Goal: Task Accomplishment & Management: Use online tool/utility

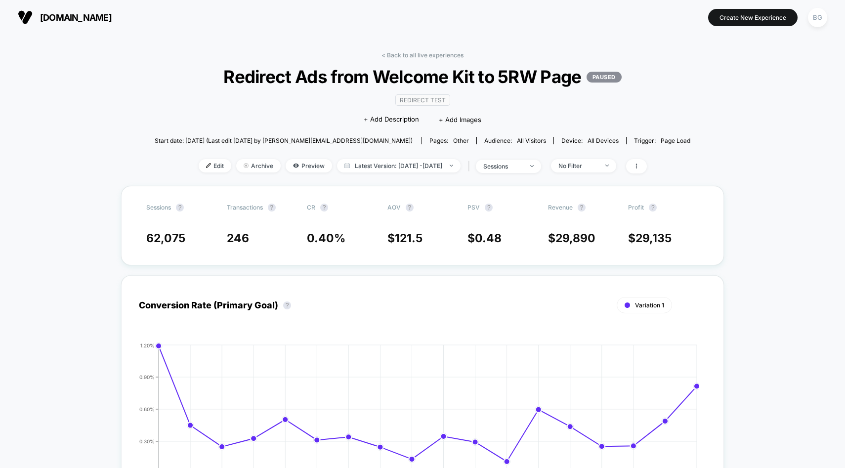
click at [50, 25] on section "[DOMAIN_NAME]" at bounding box center [148, 17] width 267 height 25
click at [34, 16] on button "[DOMAIN_NAME]" at bounding box center [65, 17] width 100 height 16
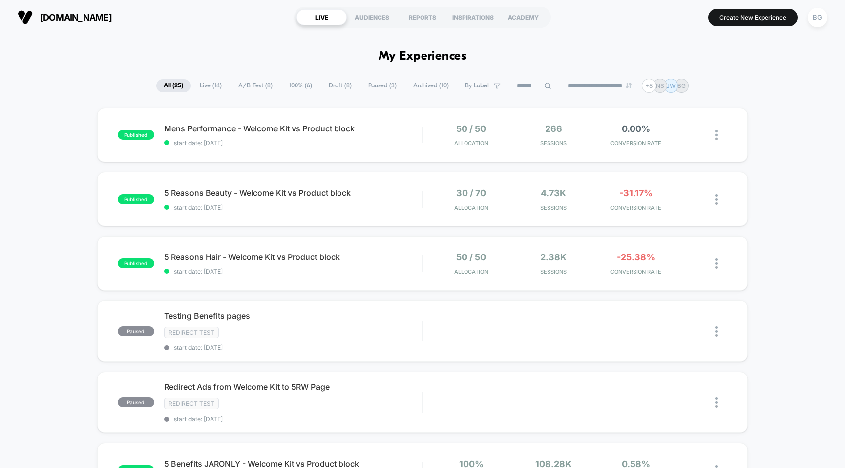
click at [198, 86] on span "Live ( 14 )" at bounding box center [210, 85] width 37 height 13
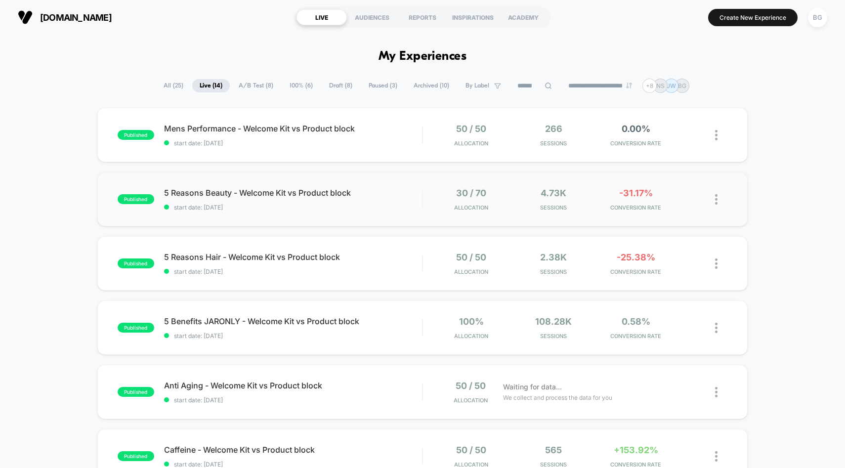
drag, startPoint x: 72, startPoint y: 69, endPoint x: 729, endPoint y: 225, distance: 675.6
drag, startPoint x: 807, startPoint y: 268, endPoint x: 332, endPoint y: -2, distance: 546.9
click at [332, 0] on html "**********" at bounding box center [422, 234] width 845 height 468
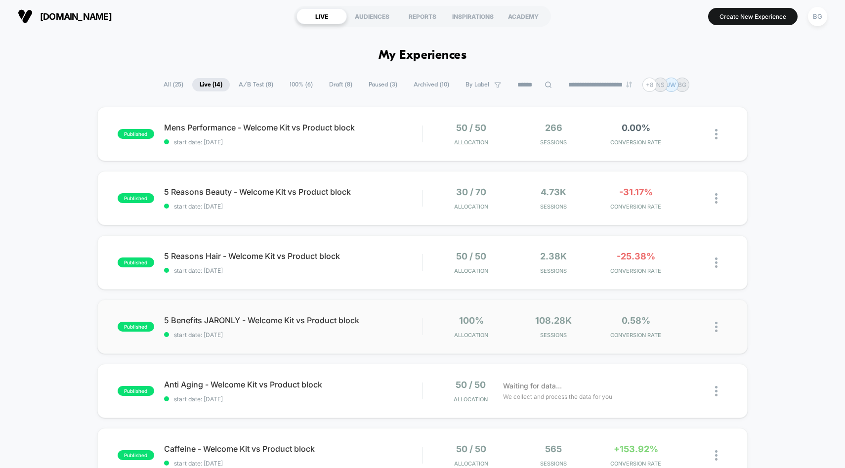
scroll to position [22, 0]
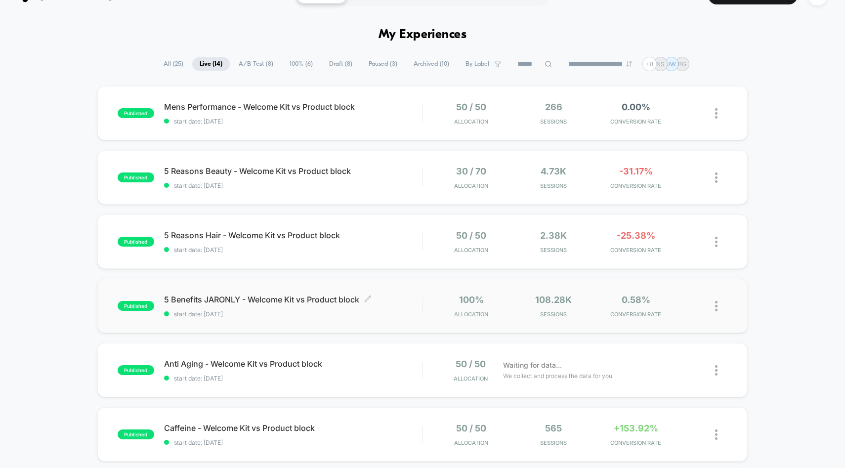
click at [288, 306] on div "5 Benefits JARONLY - Welcome Kit vs Product block Click to edit experience deta…" at bounding box center [293, 306] width 258 height 23
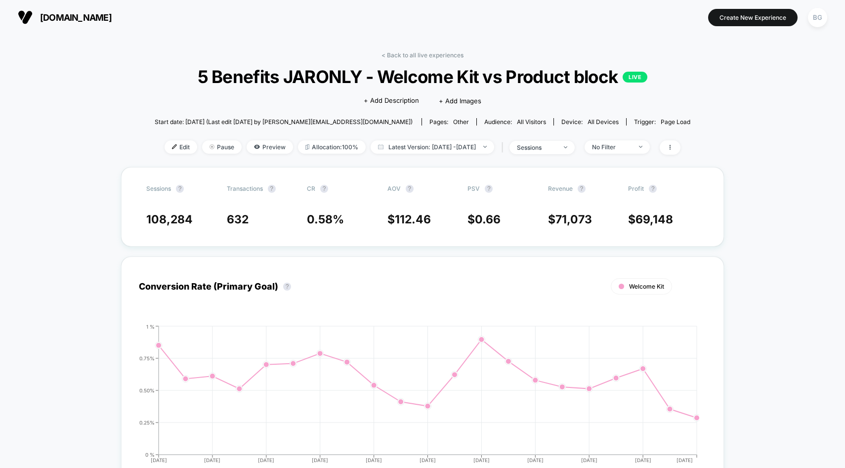
scroll to position [0, 0]
click at [233, 121] on span "Start date: [DATE] (Last edit [DATE] by [PERSON_NAME][EMAIL_ADDRESS][DOMAIN_NAM…" at bounding box center [284, 121] width 258 height 7
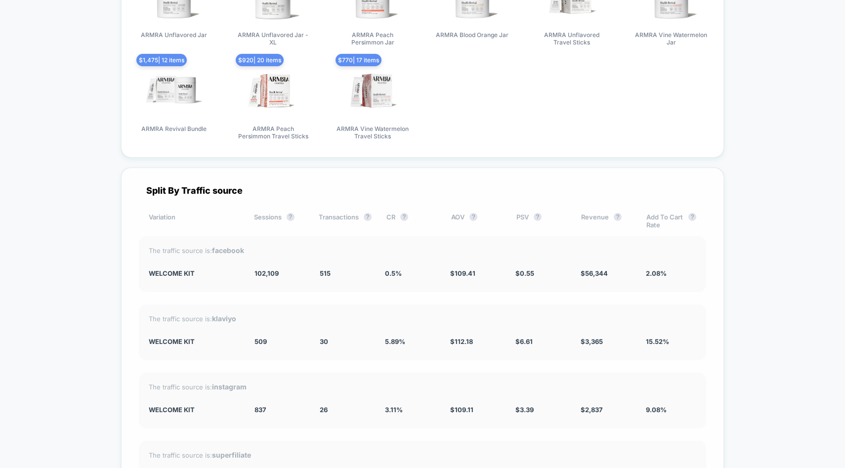
scroll to position [1345, 0]
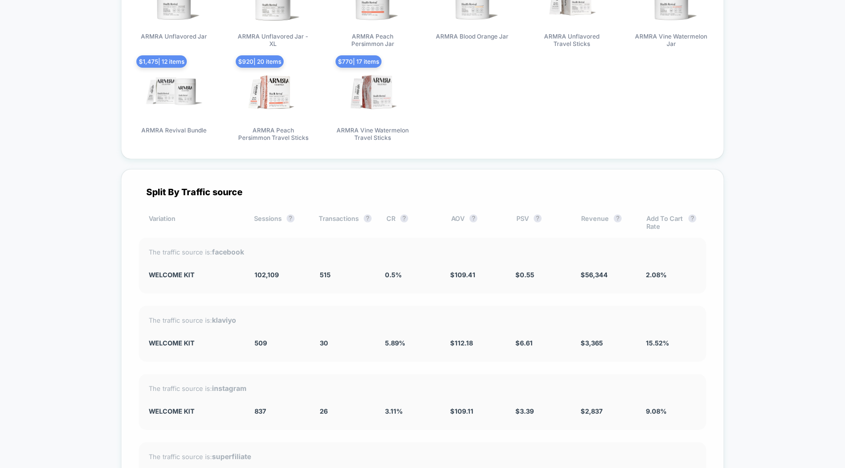
click at [171, 266] on div "The traffic source is: facebook Welcome Kit 102,109 515 0.5 % $ 109.41 $ 0.55 $…" at bounding box center [422, 266] width 567 height 56
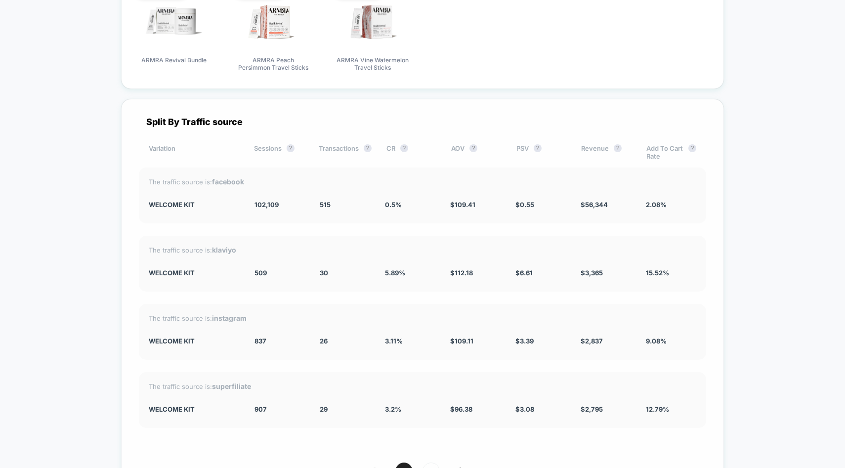
click at [186, 204] on div "Welcome Kit" at bounding box center [194, 205] width 91 height 8
click at [186, 201] on div "Welcome Kit" at bounding box center [194, 205] width 91 height 8
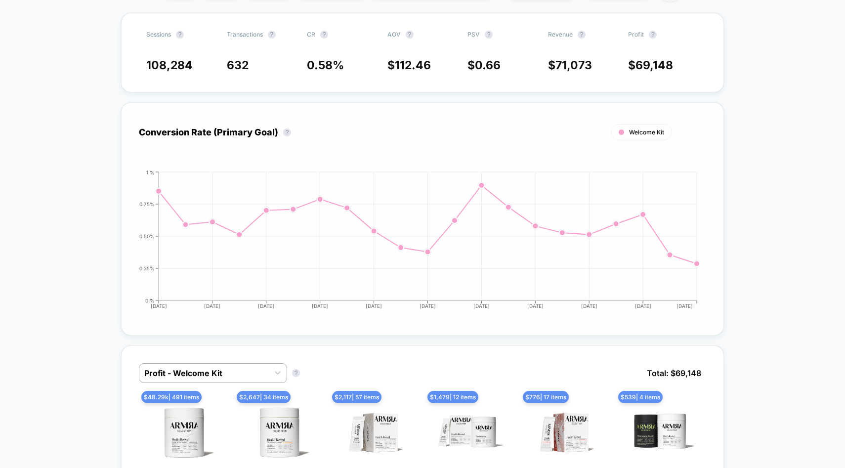
scroll to position [0, 0]
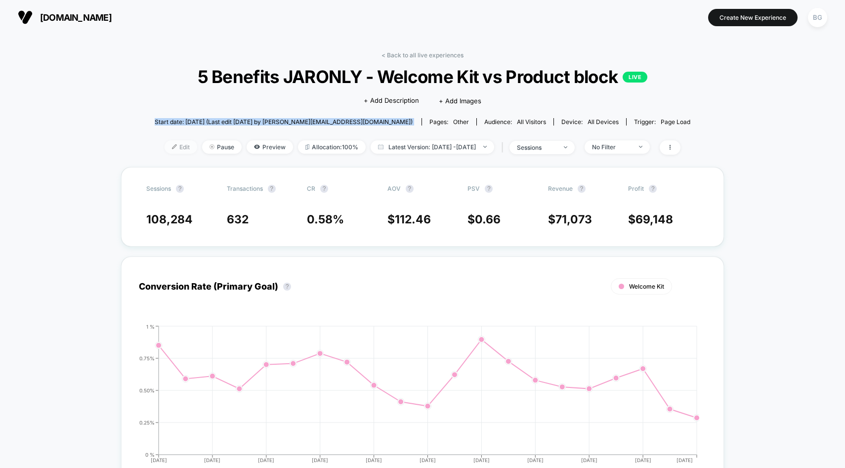
click at [172, 147] on span "Edit" at bounding box center [181, 146] width 33 height 13
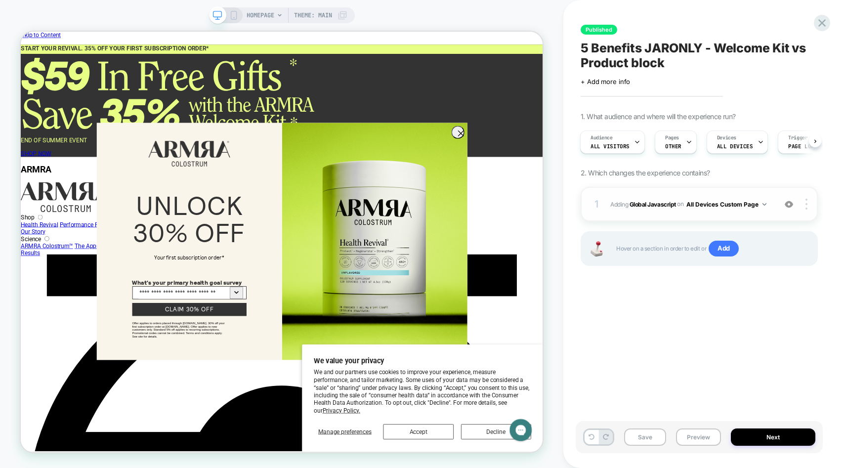
click at [764, 201] on button "All Devices Custom Page" at bounding box center [727, 204] width 80 height 12
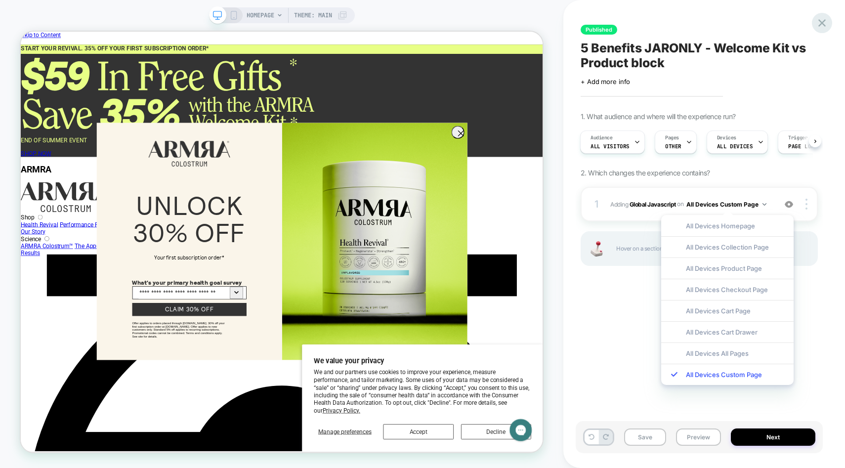
click at [824, 26] on icon at bounding box center [822, 22] width 13 height 13
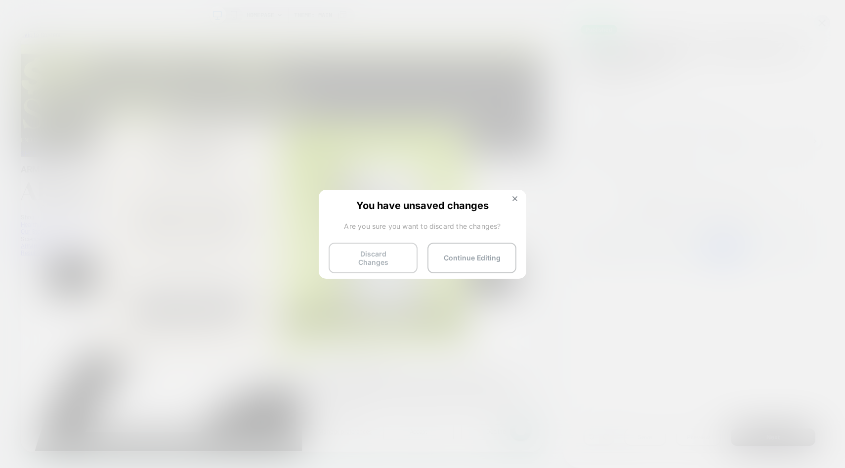
click at [382, 254] on button "Discard Changes" at bounding box center [373, 258] width 89 height 31
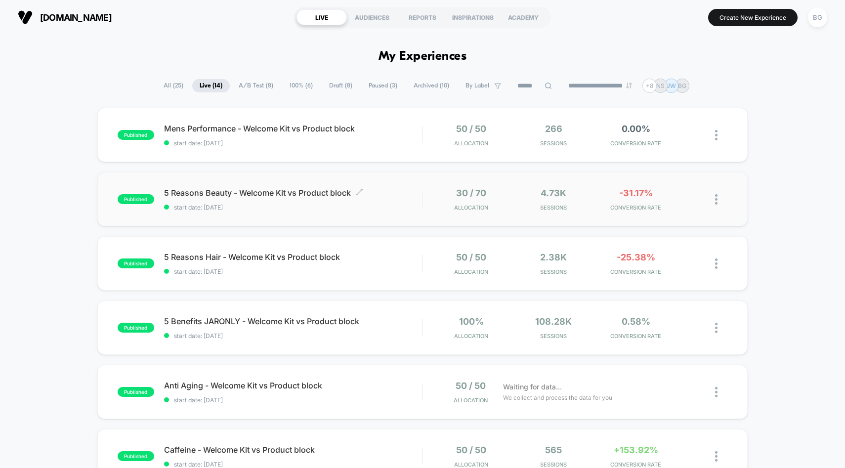
click at [277, 193] on span "5 Reasons Beauty - Welcome Kit vs Product block Click to edit experience details" at bounding box center [293, 193] width 258 height 10
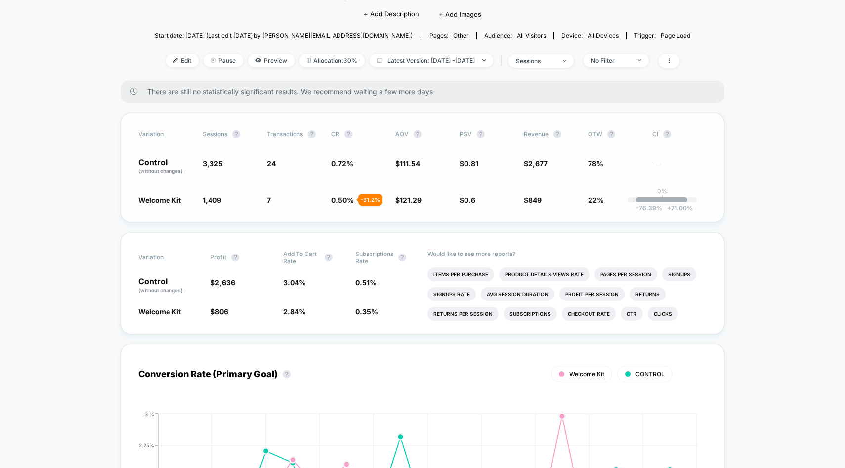
scroll to position [86, 0]
click at [318, 65] on span "Allocation: 30%" at bounding box center [332, 61] width 65 height 13
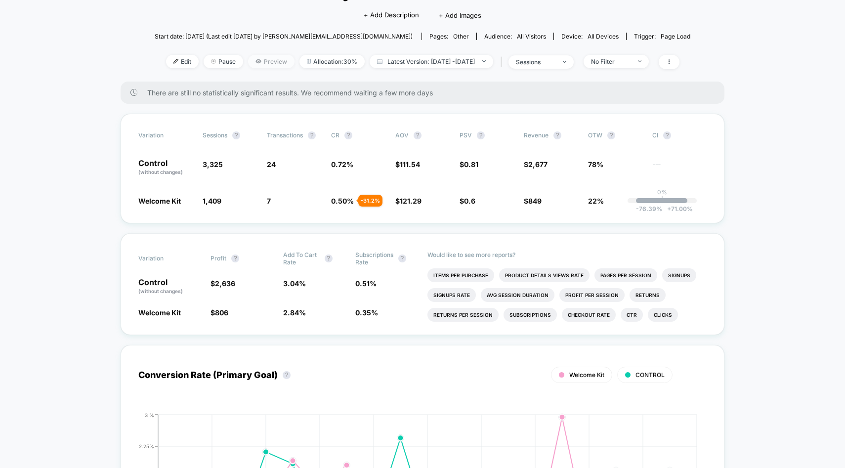
click at [252, 57] on span "Preview" at bounding box center [271, 61] width 46 height 13
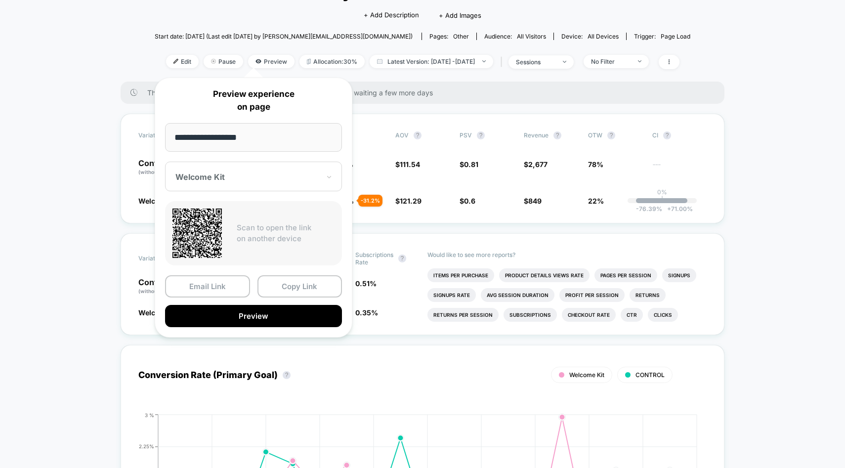
click at [244, 174] on div at bounding box center [247, 177] width 144 height 10
click at [199, 230] on div "CONTROL" at bounding box center [253, 229] width 167 height 18
click at [266, 175] on div at bounding box center [247, 177] width 144 height 10
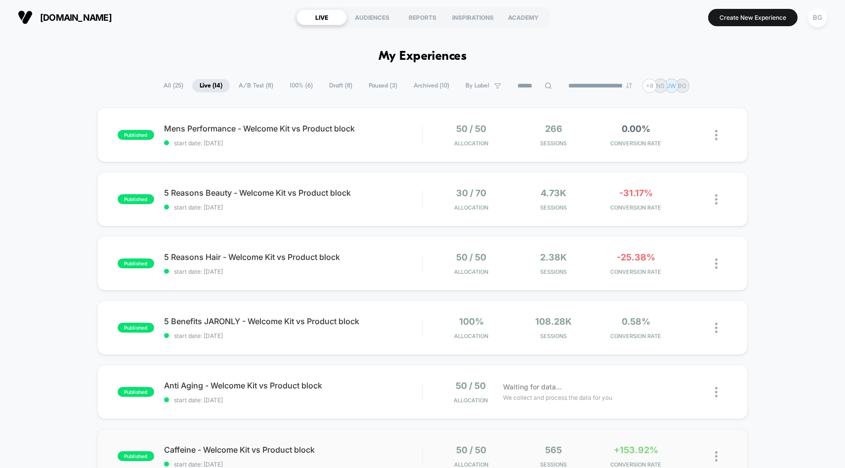
scroll to position [0, 0]
click at [720, 131] on div at bounding box center [721, 134] width 12 height 23
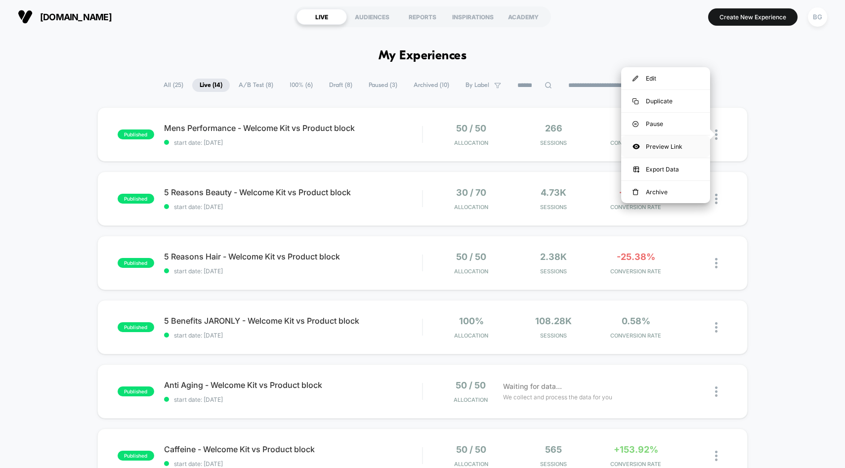
click at [678, 151] on div "Preview Link" at bounding box center [665, 146] width 89 height 22
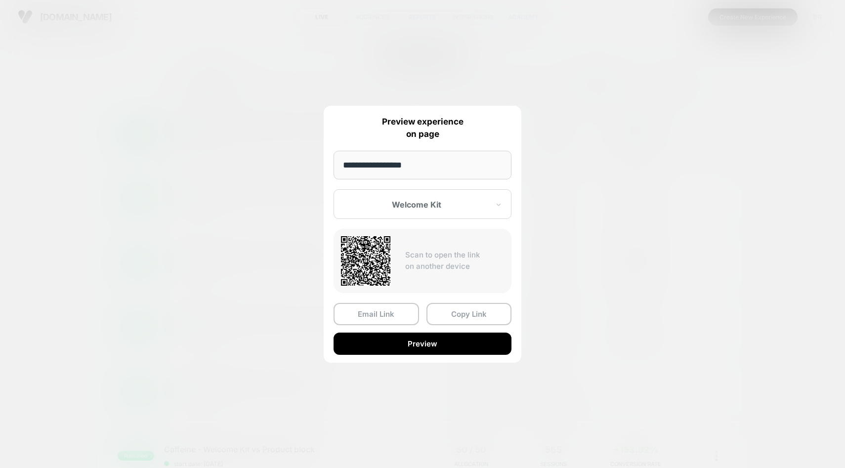
click at [459, 165] on input "**********" at bounding box center [423, 165] width 178 height 29
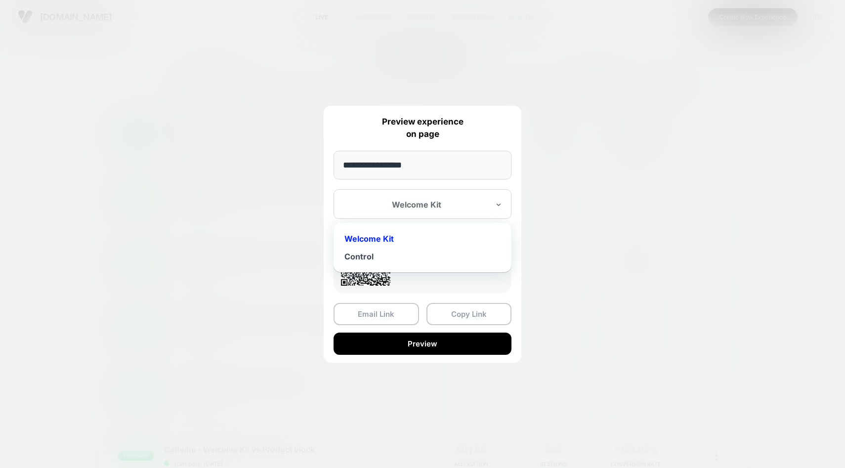
click at [466, 203] on div at bounding box center [416, 205] width 145 height 10
click at [391, 253] on div "Control" at bounding box center [423, 257] width 168 height 18
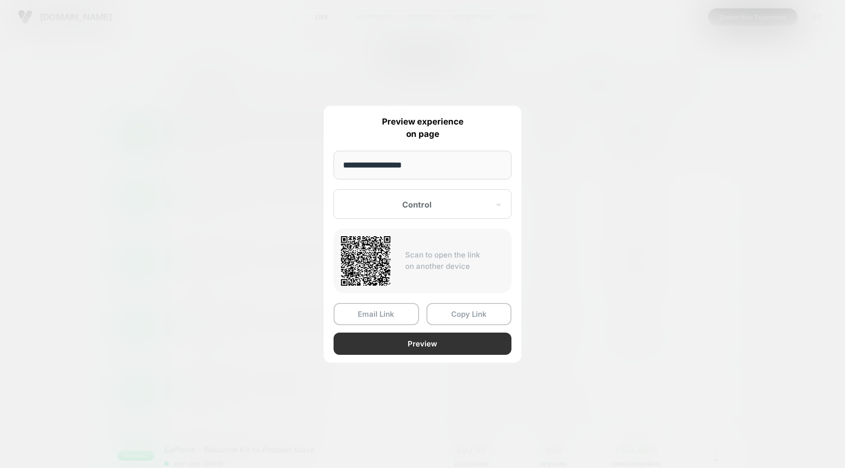
click at [425, 345] on button "Preview" at bounding box center [423, 344] width 178 height 22
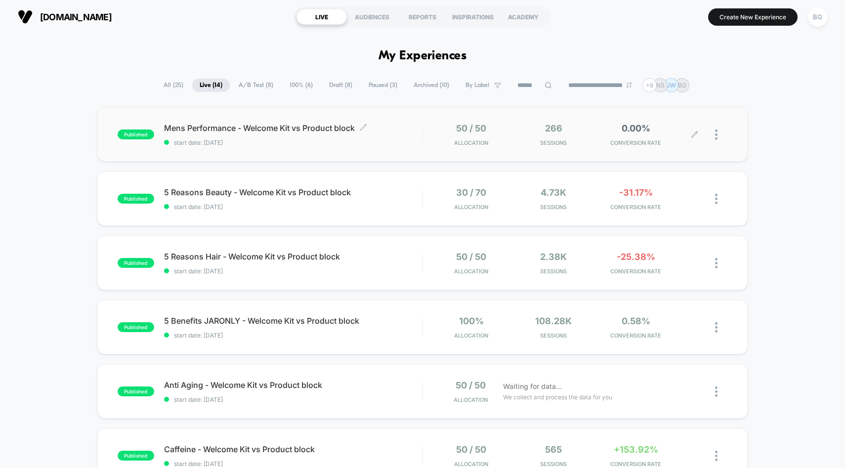
click at [271, 129] on span "Mens Performance - Welcome Kit vs Product block Click to edit experience details" at bounding box center [293, 128] width 258 height 10
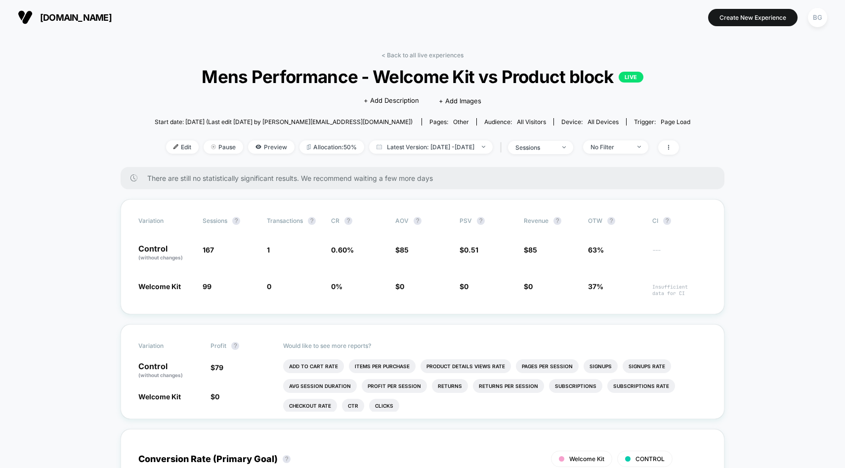
click at [256, 139] on div "< Back to all live experiences Mens Performance - Welcome Kit vs Product block …" at bounding box center [423, 109] width 536 height 116
click at [254, 146] on span "Preview" at bounding box center [271, 146] width 46 height 13
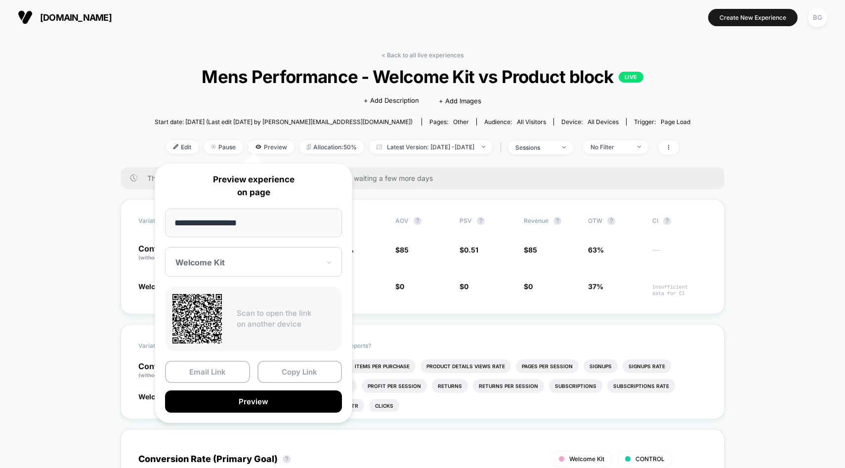
click at [316, 82] on span "Mens Performance - Welcome Kit vs Product block LIVE" at bounding box center [422, 76] width 482 height 21
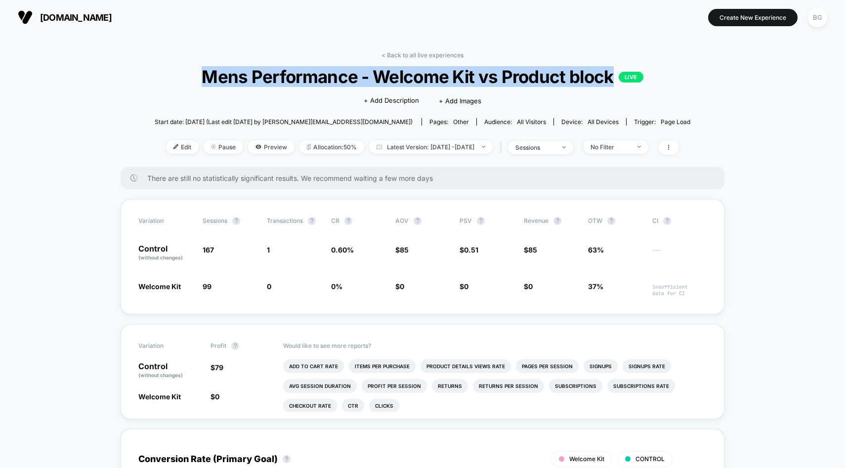
click at [316, 82] on span "Mens Performance - Welcome Kit vs Product block LIVE" at bounding box center [422, 76] width 482 height 21
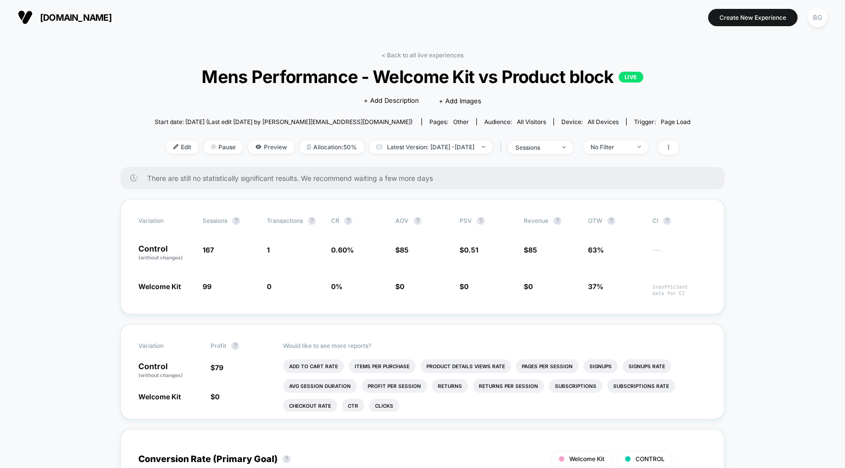
click at [323, 79] on span "Mens Performance - Welcome Kit vs Product block LIVE" at bounding box center [422, 76] width 482 height 21
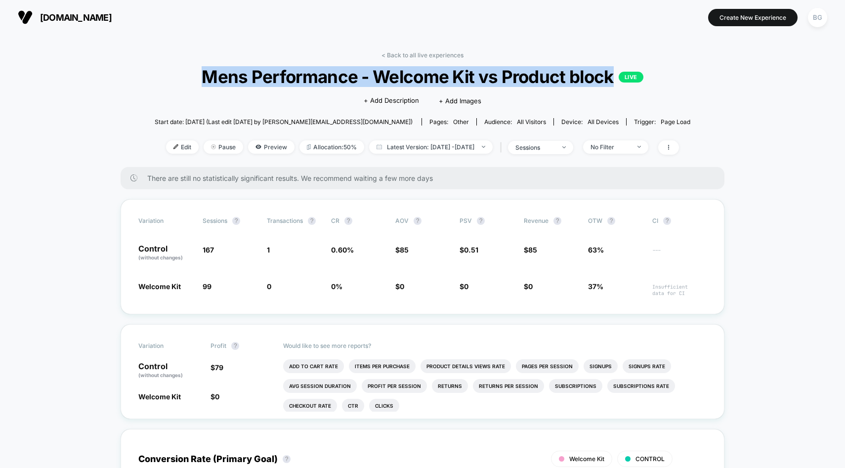
click at [323, 79] on span "Mens Performance - Welcome Kit vs Product block LIVE" at bounding box center [422, 76] width 482 height 21
click at [312, 83] on span "Mens Performance - Welcome Kit vs Product block LIVE" at bounding box center [422, 76] width 482 height 21
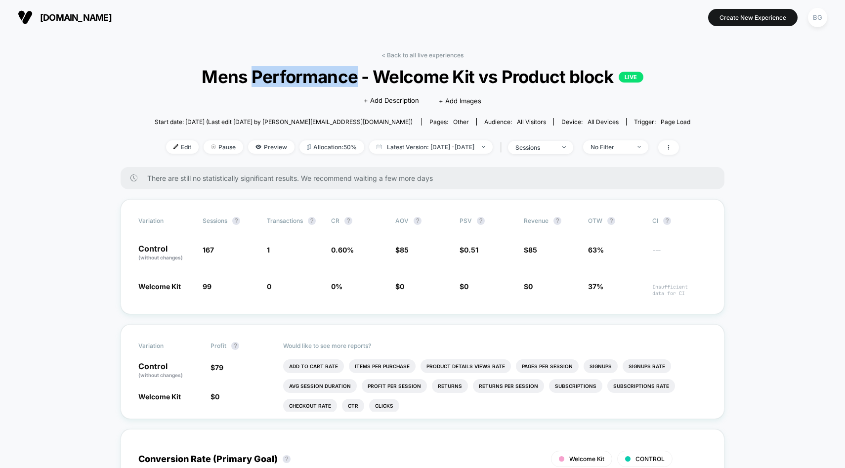
click at [312, 83] on span "Mens Performance - Welcome Kit vs Product block LIVE" at bounding box center [422, 76] width 482 height 21
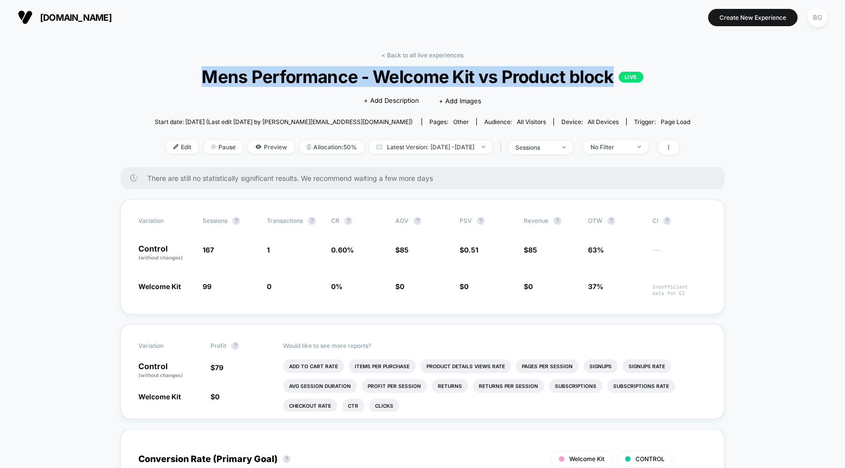
click at [312, 83] on span "Mens Performance - Welcome Kit vs Product block LIVE" at bounding box center [422, 76] width 482 height 21
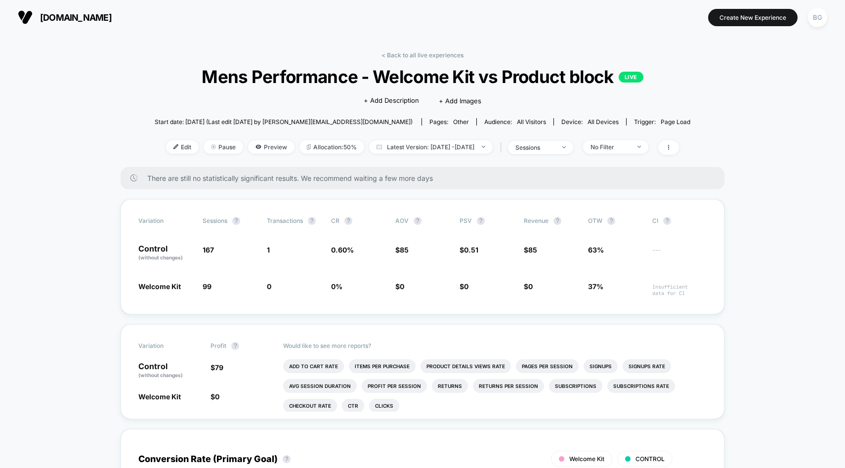
click at [303, 94] on div "Click to edit experience details + Add Description + Add Images" at bounding box center [422, 100] width 321 height 26
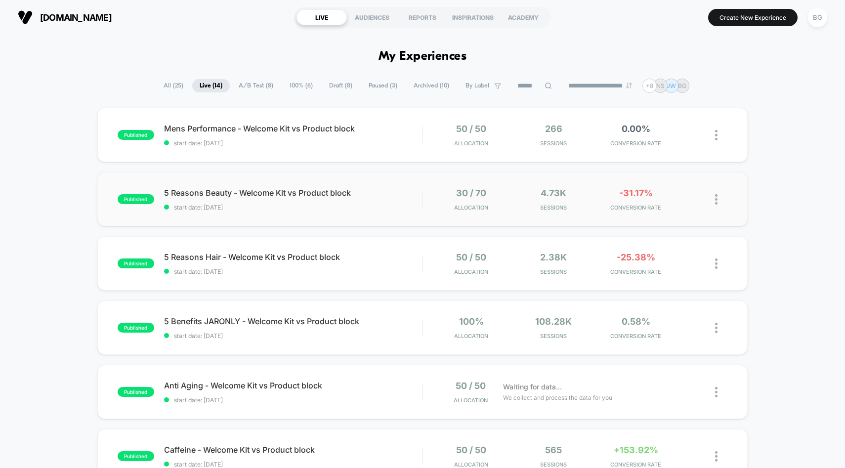
click at [230, 187] on div "published 5 Reasons Beauty - Welcome Kit vs Product block start date: [DATE] 30…" at bounding box center [422, 199] width 651 height 54
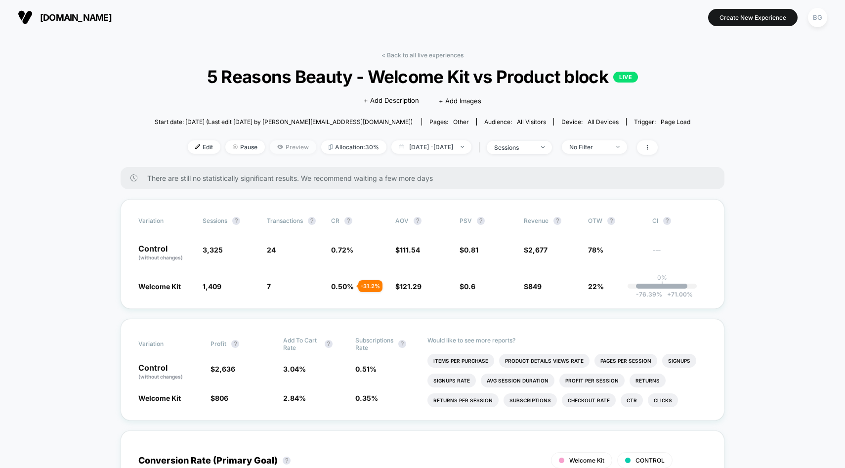
click at [288, 144] on span "Preview" at bounding box center [293, 146] width 46 height 13
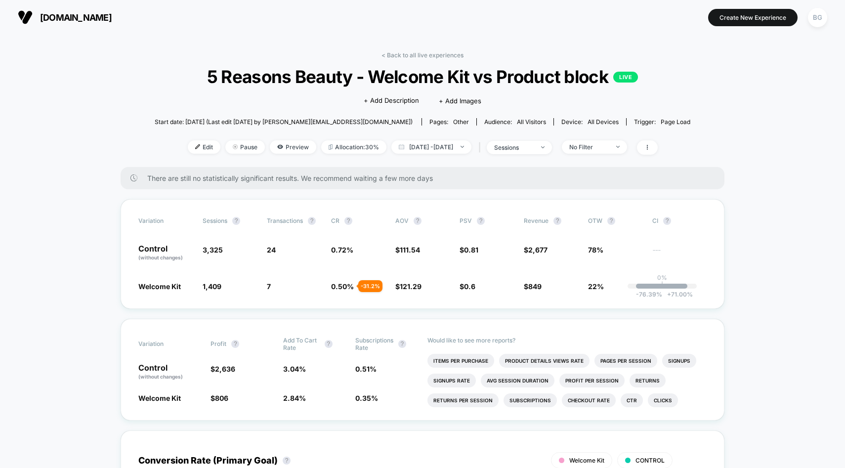
scroll to position [0, 0]
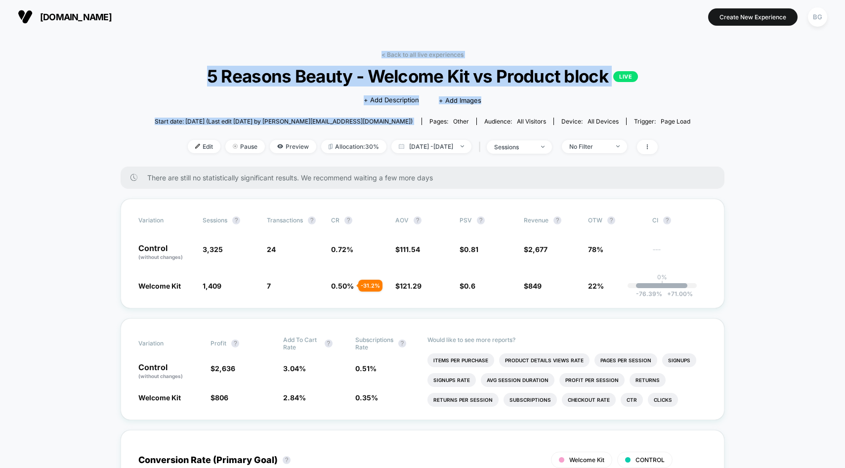
drag, startPoint x: 375, startPoint y: 122, endPoint x: 184, endPoint y: 45, distance: 205.1
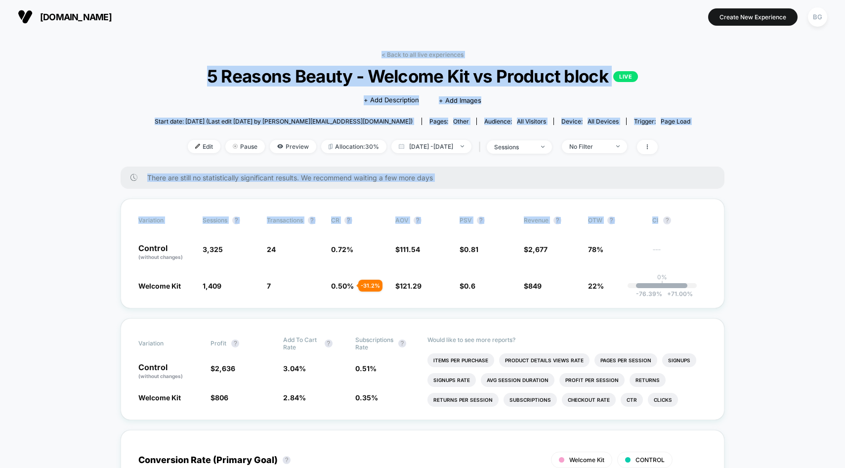
drag, startPoint x: 184, startPoint y: 44, endPoint x: 788, endPoint y: 212, distance: 626.8
drag, startPoint x: 756, startPoint y: 269, endPoint x: 297, endPoint y: 44, distance: 511.0
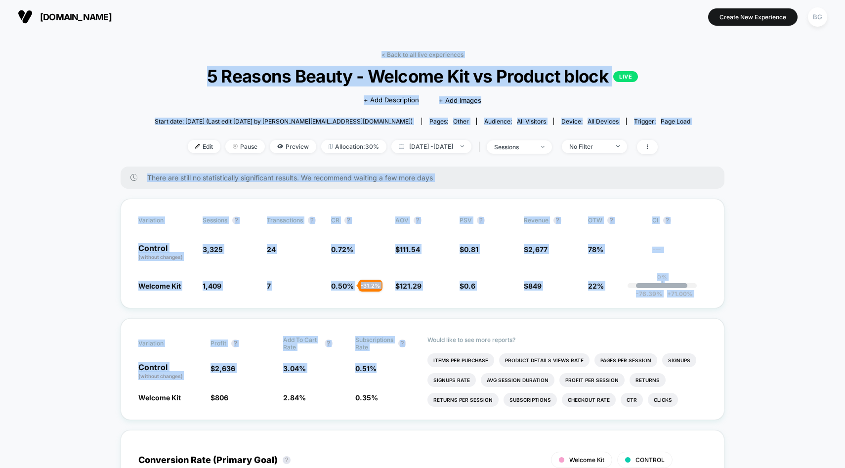
drag, startPoint x: 267, startPoint y: 36, endPoint x: 813, endPoint y: 381, distance: 645.8
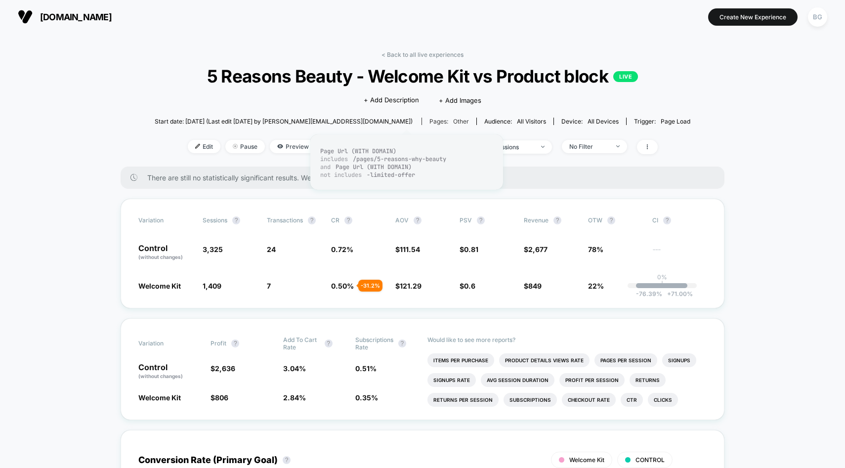
click at [453, 123] on span "other" at bounding box center [461, 121] width 16 height 7
click at [278, 146] on span "Preview" at bounding box center [293, 146] width 46 height 13
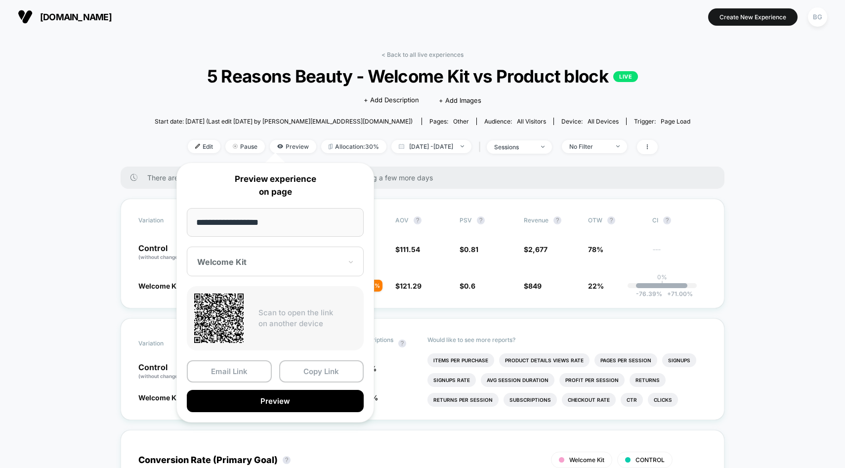
click at [272, 227] on input "**********" at bounding box center [275, 222] width 177 height 29
click at [307, 264] on div at bounding box center [269, 262] width 144 height 10
click at [263, 317] on div "CONTROL" at bounding box center [275, 314] width 167 height 18
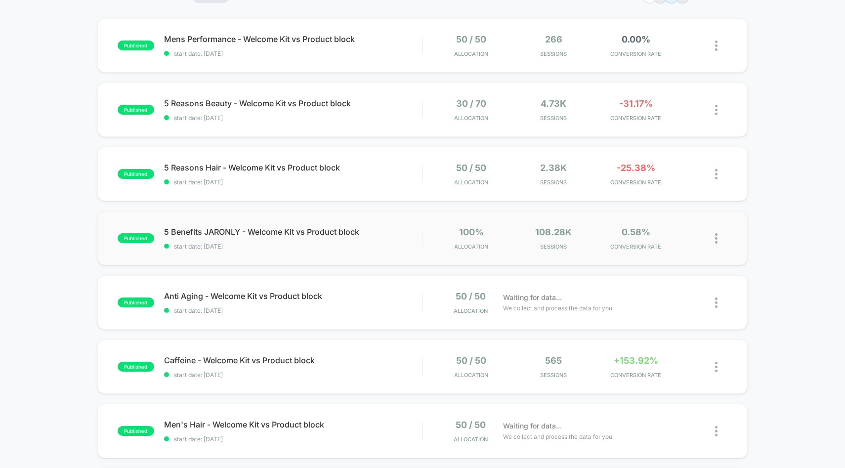
scroll to position [92, 0]
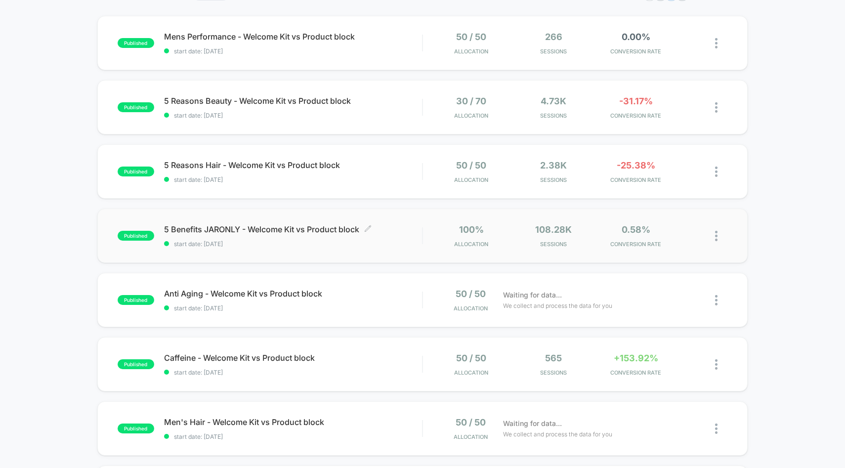
click at [356, 228] on span "5 Benefits JARONLY - Welcome Kit vs Product block Click to edit experience deta…" at bounding box center [293, 229] width 258 height 10
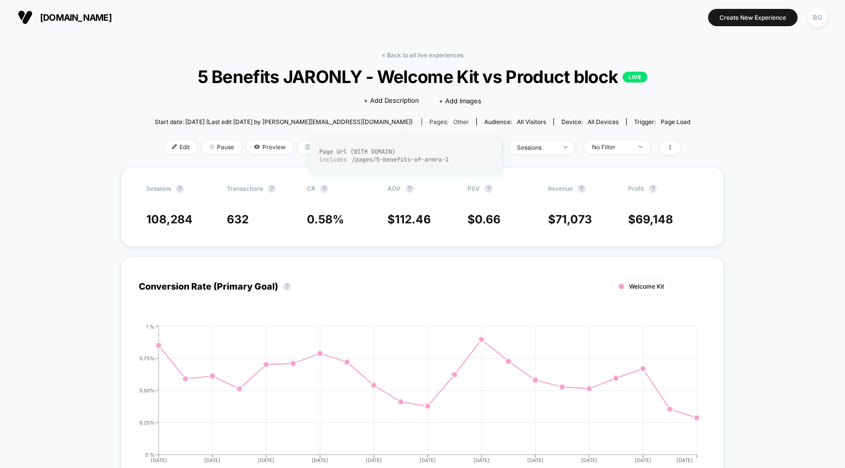
click at [429, 119] on div "Pages: other" at bounding box center [449, 121] width 40 height 7
click at [248, 147] on span "Preview" at bounding box center [270, 146] width 46 height 13
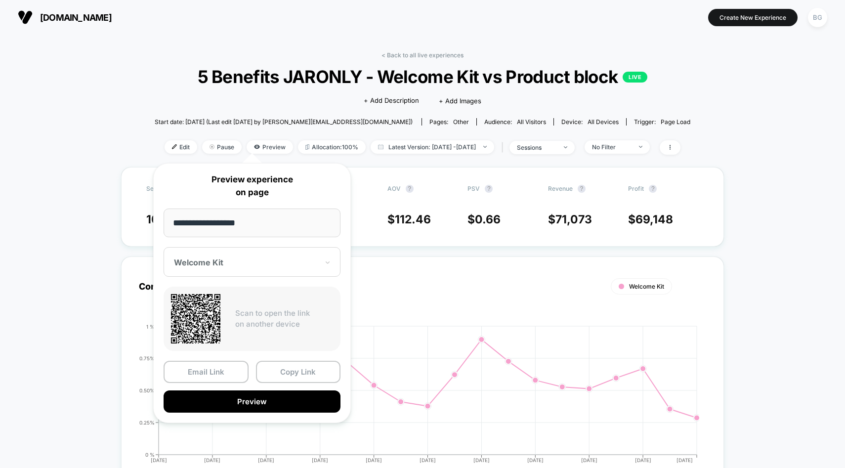
click at [262, 225] on input "**********" at bounding box center [252, 223] width 177 height 29
click at [306, 97] on div "Click to edit experience details + Add Description + Add Images" at bounding box center [422, 100] width 321 height 26
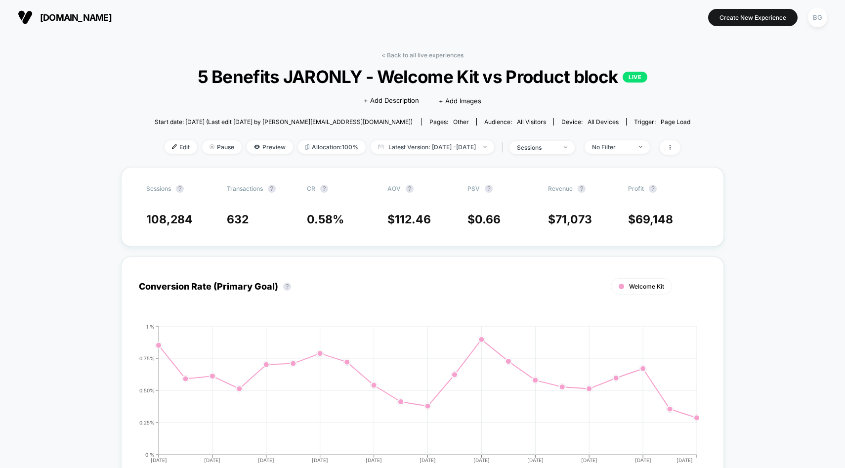
click at [370, 82] on span "5 Benefits JARONLY - Welcome Kit vs Product block LIVE" at bounding box center [422, 76] width 482 height 21
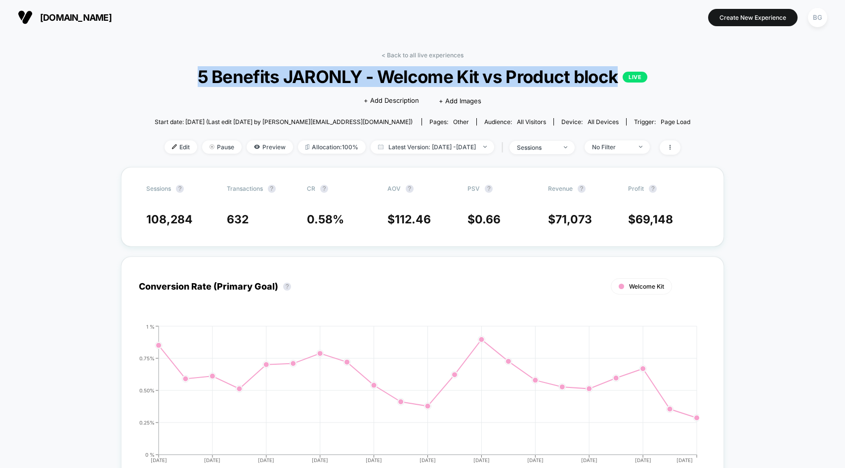
click at [370, 82] on span "5 Benefits JARONLY - Welcome Kit vs Product block LIVE" at bounding box center [422, 76] width 482 height 21
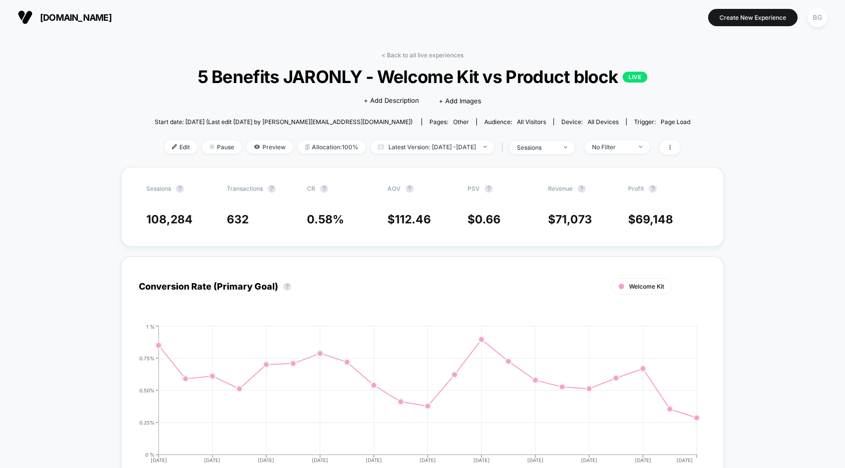
click at [325, 78] on span "5 Benefits JARONLY - Welcome Kit vs Product block LIVE" at bounding box center [422, 76] width 482 height 21
click at [348, 70] on span "5 Benefits JARONLY - Welcome Kit vs Product block LIVE" at bounding box center [422, 76] width 482 height 21
click at [338, 76] on span "5 Benefits JARONLY - Welcome Kit vs Product block LIVE" at bounding box center [422, 76] width 482 height 21
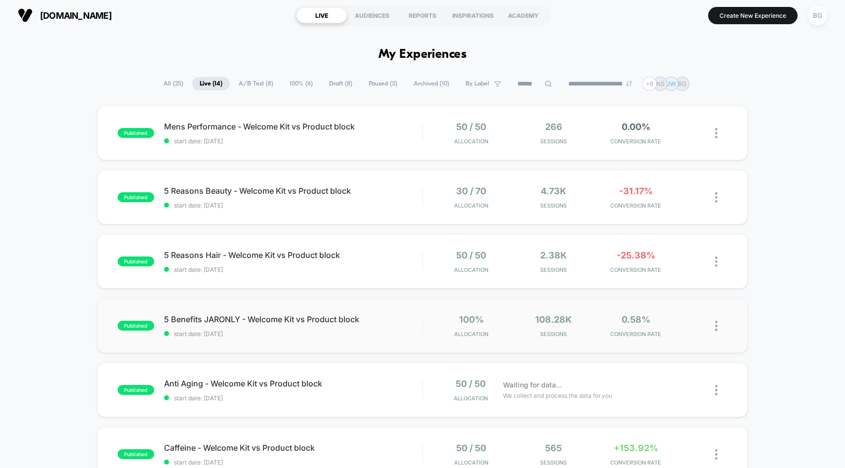
scroll to position [8, 0]
